Goal: Navigation & Orientation: Find specific page/section

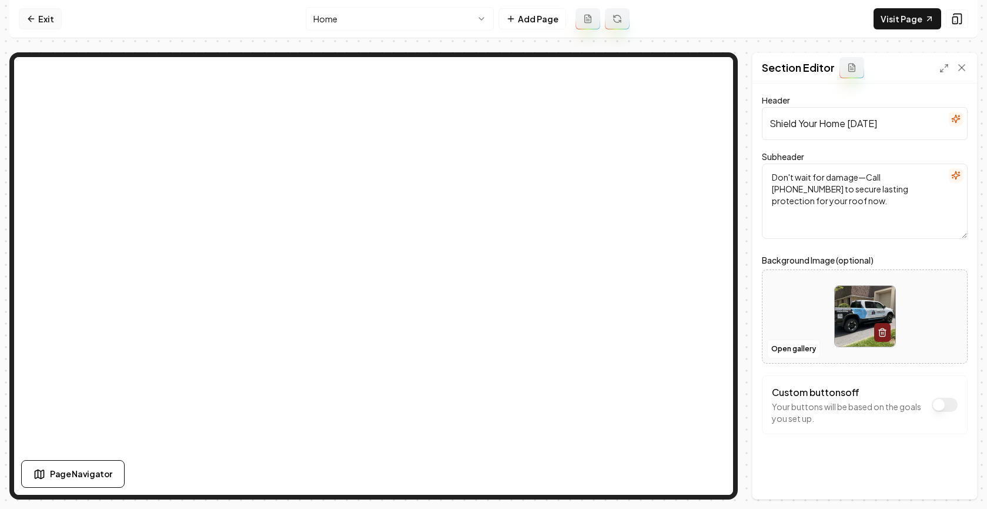
click at [53, 13] on link "Exit" at bounding box center [40, 18] width 43 height 21
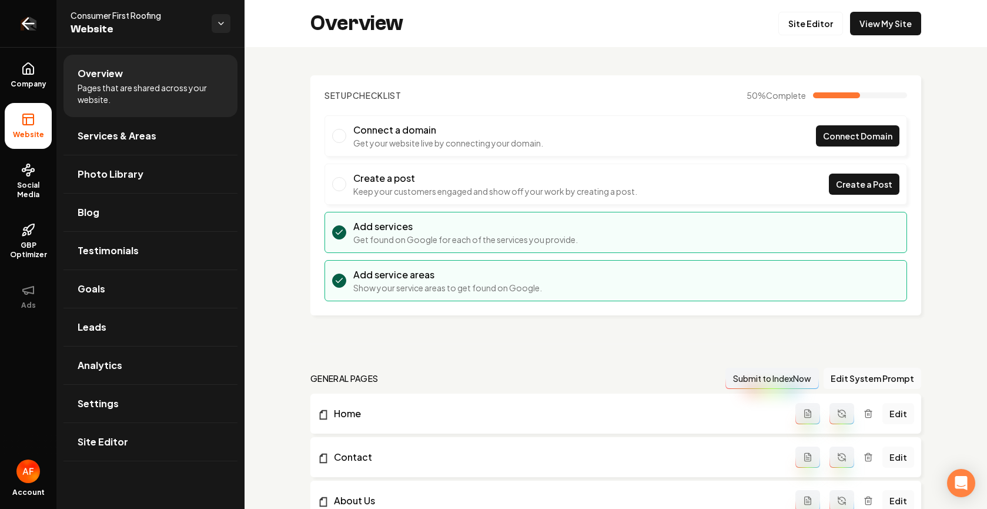
click at [41, 18] on link "Return to dashboard" at bounding box center [28, 23] width 56 height 47
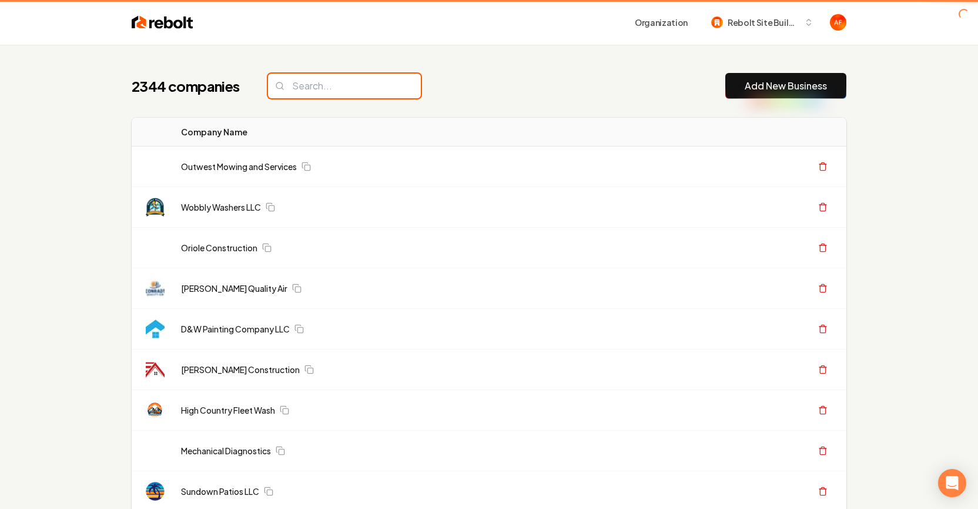
click at [340, 88] on input "search" at bounding box center [344, 85] width 153 height 25
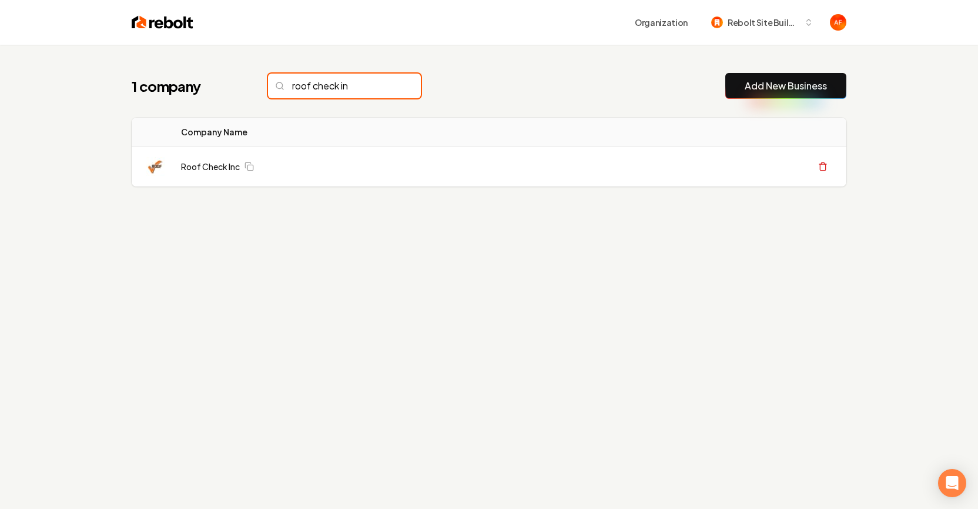
type input "roof check in"
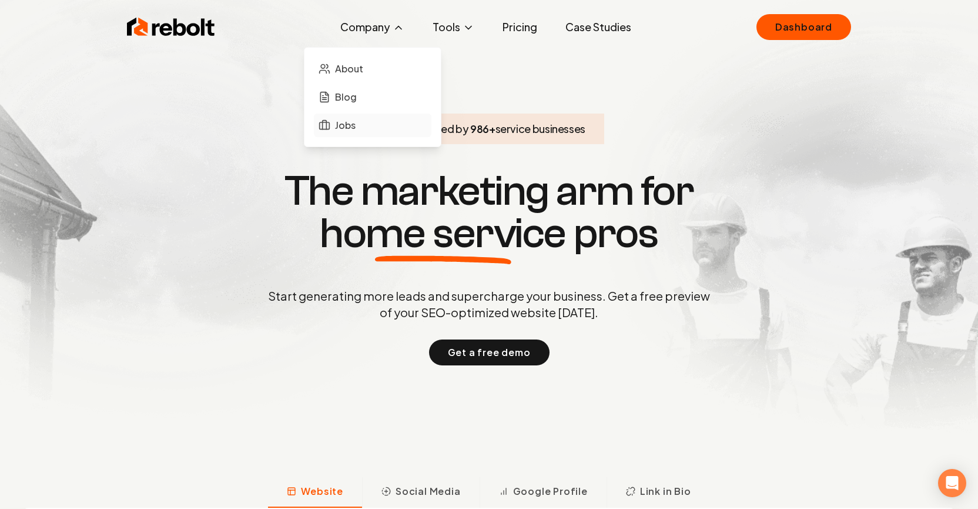
click at [332, 122] on link "Jobs" at bounding box center [373, 125] width 118 height 24
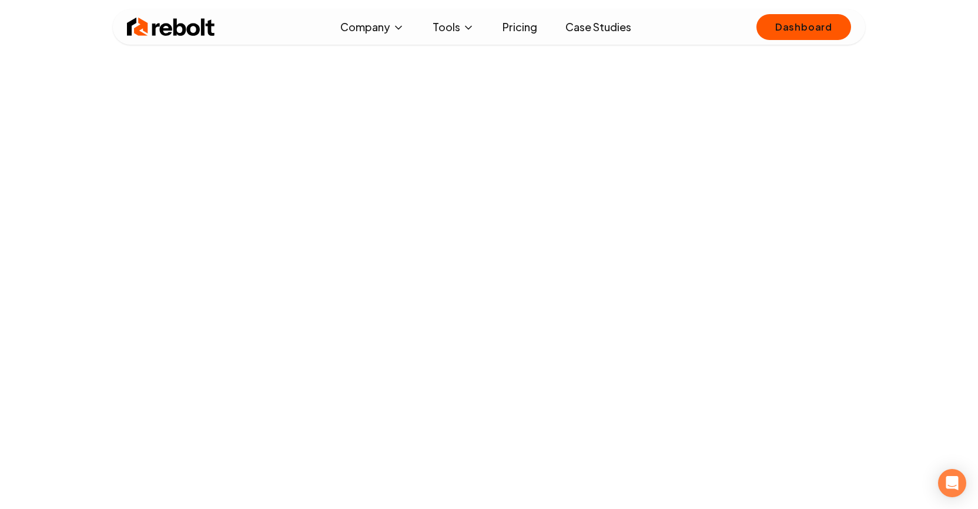
scroll to position [12, 0]
click at [356, 68] on span "About" at bounding box center [349, 69] width 28 height 14
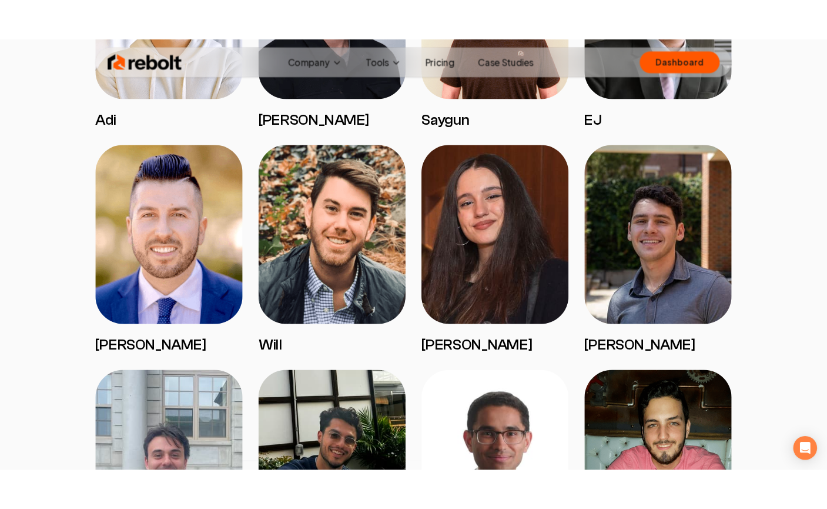
scroll to position [1168, 0]
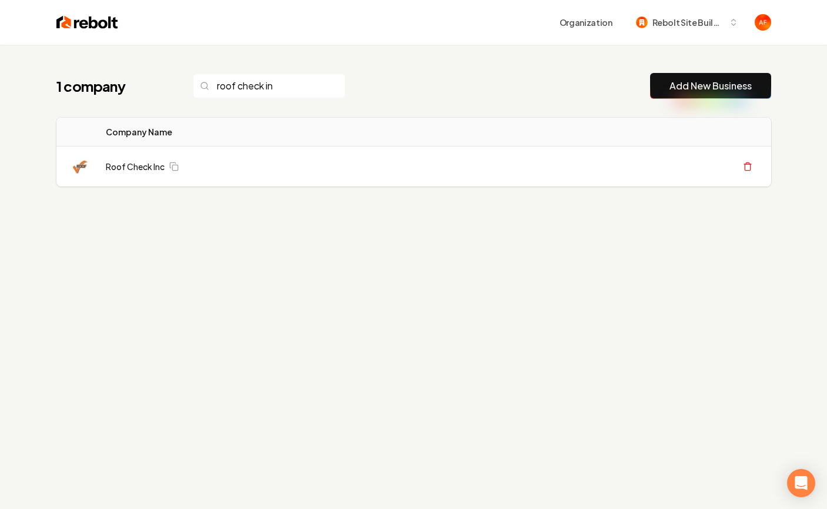
click at [310, 89] on input "roof check in" at bounding box center [269, 85] width 153 height 25
click at [311, 88] on input "roof check in" at bounding box center [269, 85] width 153 height 25
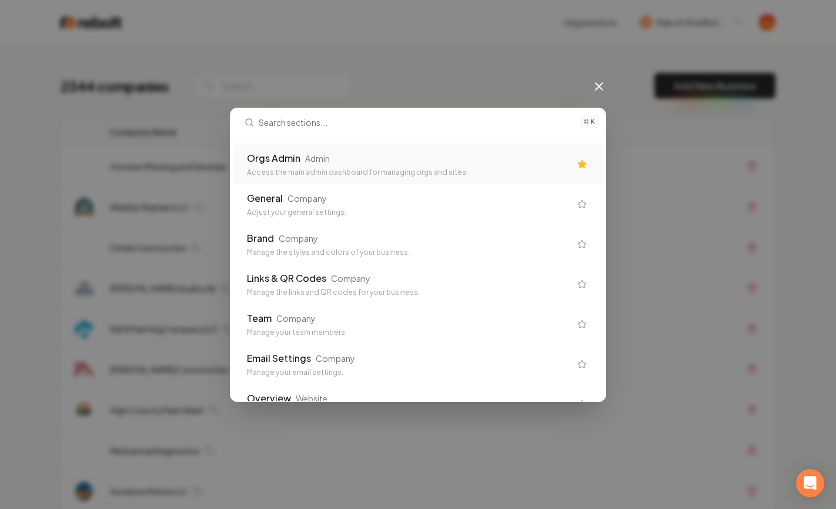
click at [320, 179] on div "Orgs Admin Admin Access the main admin dashboard for managing orgs and sites" at bounding box center [418, 164] width 370 height 40
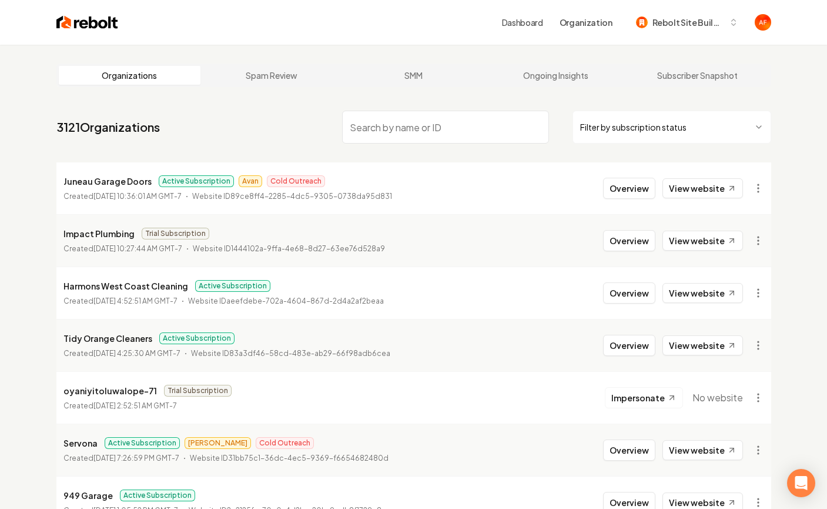
click at [704, 199] on li "Juneau Garage Doors Active Subscription Avan Cold Outreach Created [DATE] 10:36…" at bounding box center [413, 188] width 715 height 52
click at [705, 186] on link "View website" at bounding box center [703, 188] width 81 height 20
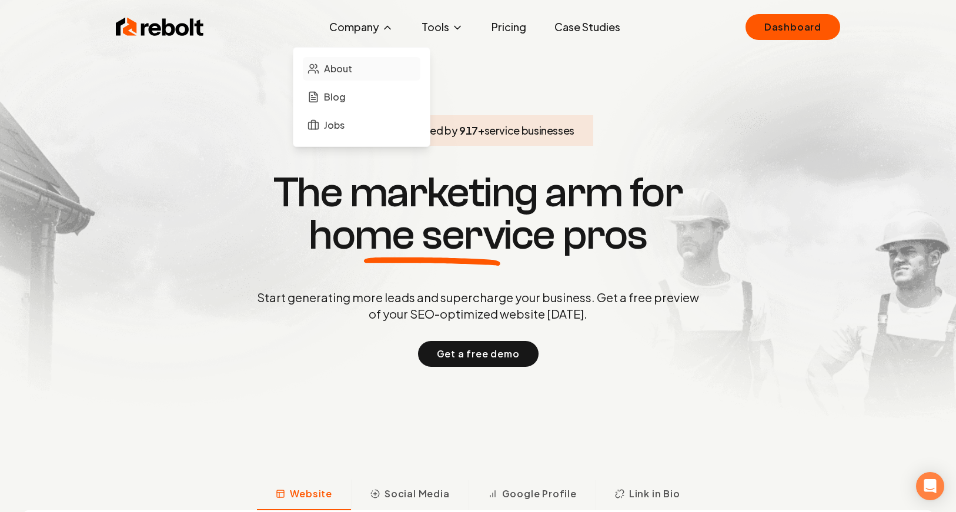
click at [345, 73] on span "About" at bounding box center [338, 69] width 28 height 14
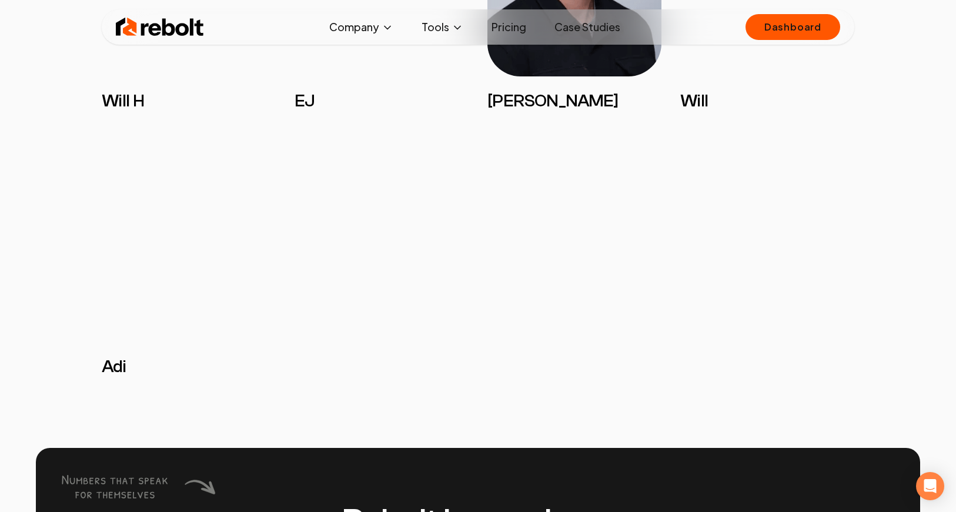
scroll to position [2473, 0]
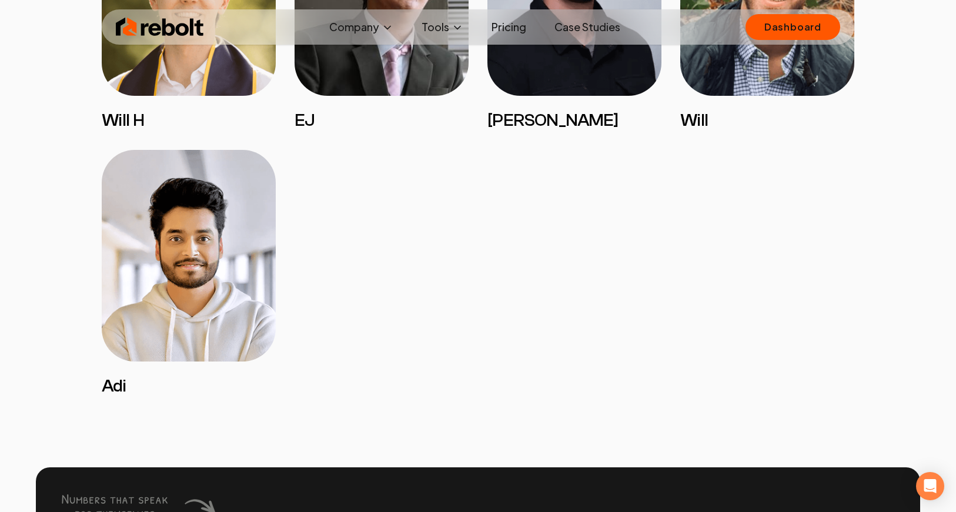
click at [160, 31] on img at bounding box center [160, 27] width 88 height 24
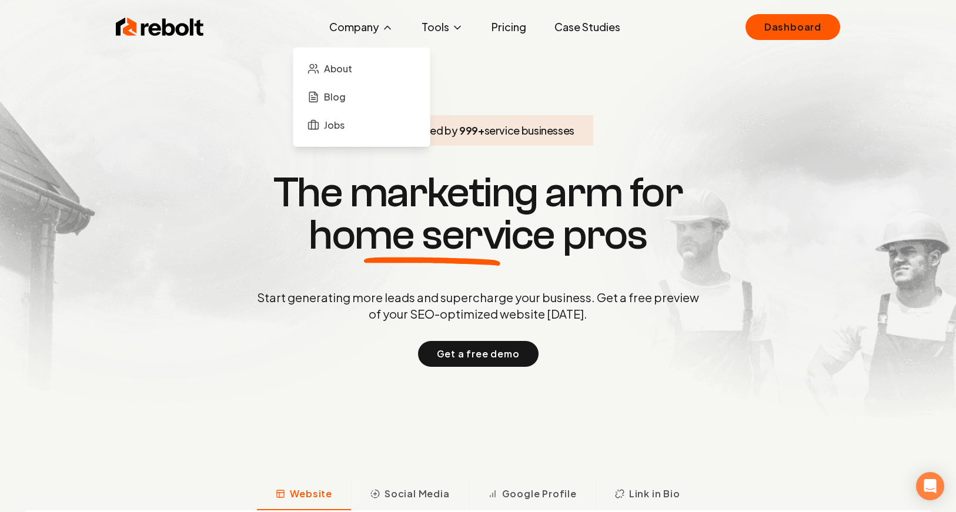
click at [326, 81] on ul "About Blog Jobs" at bounding box center [362, 97] width 118 height 80
